Goal: Check status: Check status

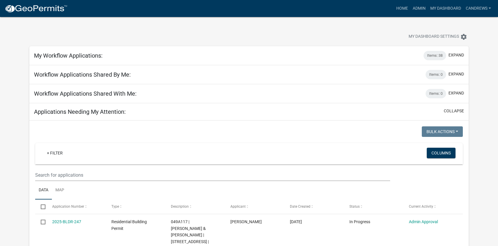
select select "2: 50"
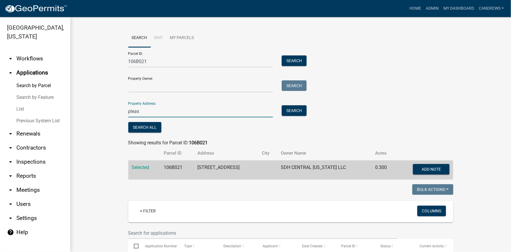
scroll to position [26, 0]
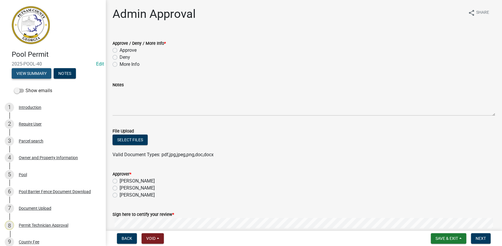
click at [38, 73] on button "View Summary" at bounding box center [32, 73] width 40 height 11
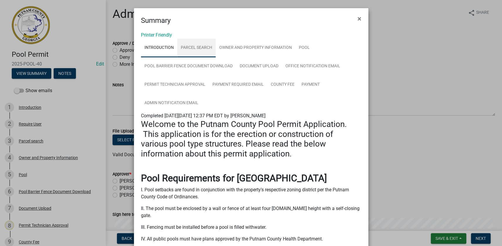
click at [186, 50] on link "Parcel search" at bounding box center [196, 48] width 38 height 19
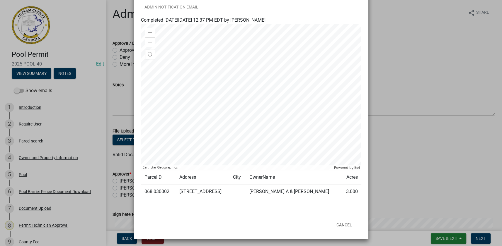
scroll to position [97, 0]
drag, startPoint x: 167, startPoint y: 190, endPoint x: 140, endPoint y: 192, distance: 26.7
click at [141, 192] on td "068 030002" at bounding box center [158, 191] width 35 height 14
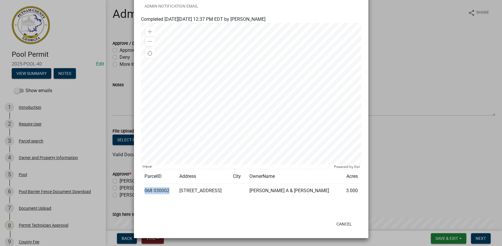
copy td "068 030002"
